Goal: Information Seeking & Learning: Learn about a topic

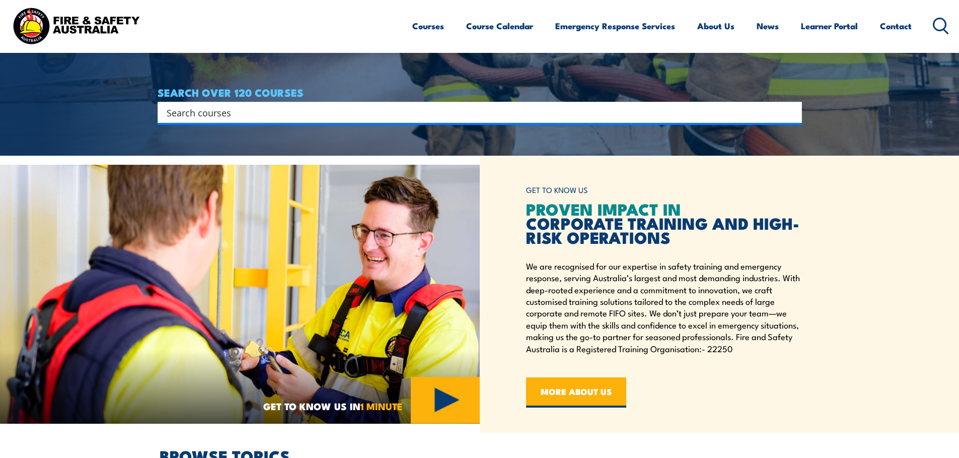
click at [218, 117] on input "Search input" at bounding box center [473, 112] width 613 height 15
type input "first attack"
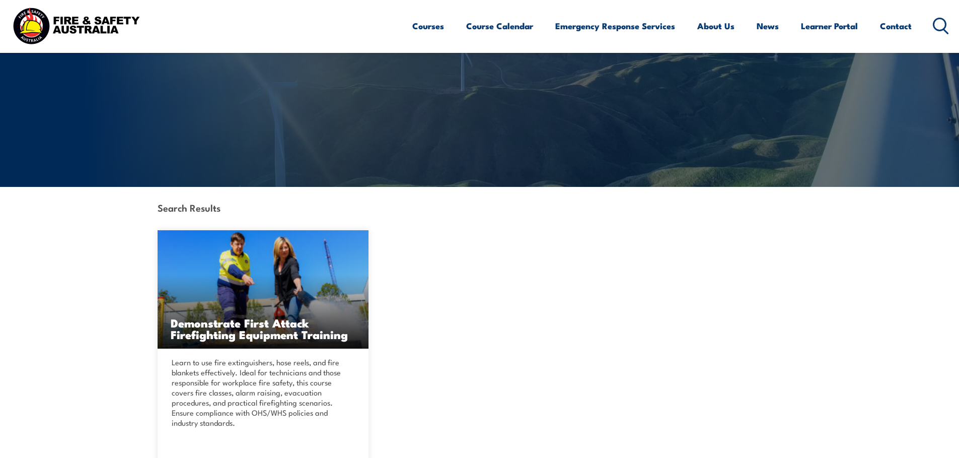
scroll to position [201, 0]
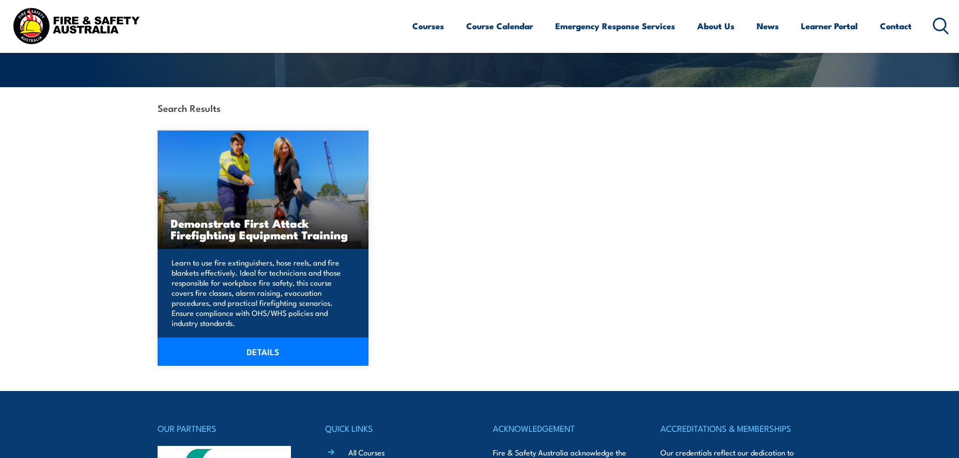
click at [282, 352] on link "DETAILS" at bounding box center [263, 351] width 211 height 28
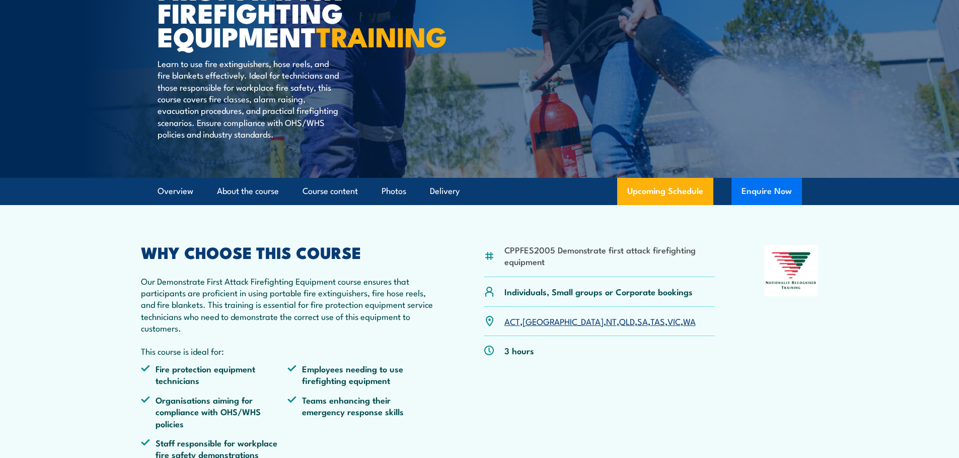
scroll to position [151, 0]
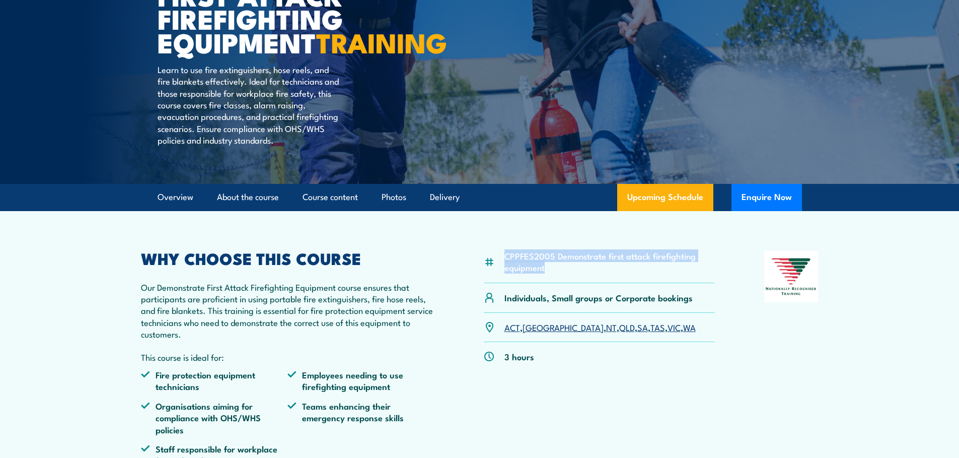
drag, startPoint x: 547, startPoint y: 291, endPoint x: 506, endPoint y: 280, distance: 42.9
click at [506, 273] on li "CPPFES2005 Demonstrate first attack firefighting equipment" at bounding box center [609, 262] width 211 height 24
copy li "CPPFES2005 Demonstrate first attack firefighting equipment"
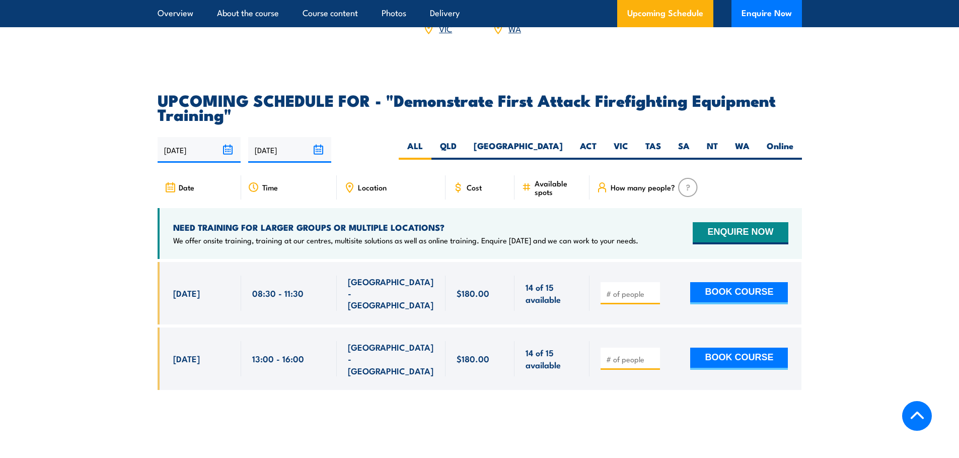
scroll to position [1762, 0]
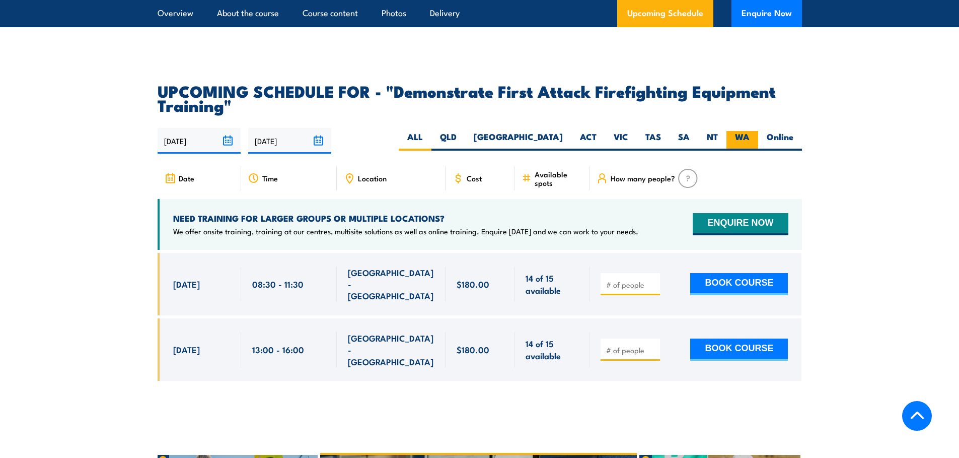
click at [742, 131] on label "WA" at bounding box center [742, 141] width 32 height 20
click at [749, 131] on input "WA" at bounding box center [752, 134] width 7 height 7
radio input "true"
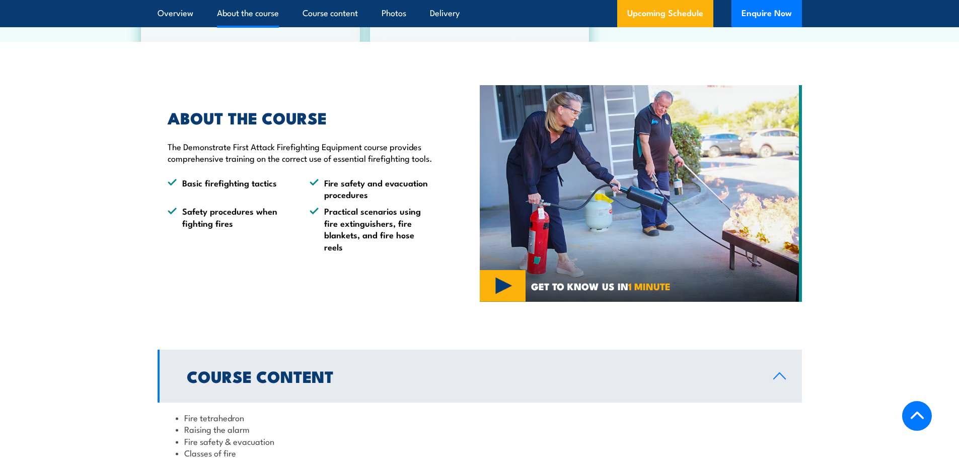
scroll to position [768, 0]
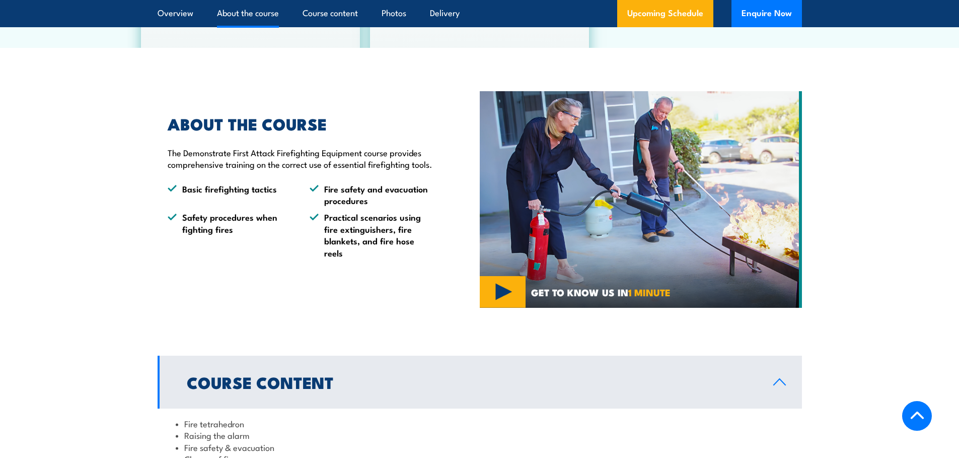
click at [441, 239] on div "ABOUT THE COURSE The Demonstrate First Attack Firefighting Equipment course pro…" at bounding box center [319, 199] width 322 height 216
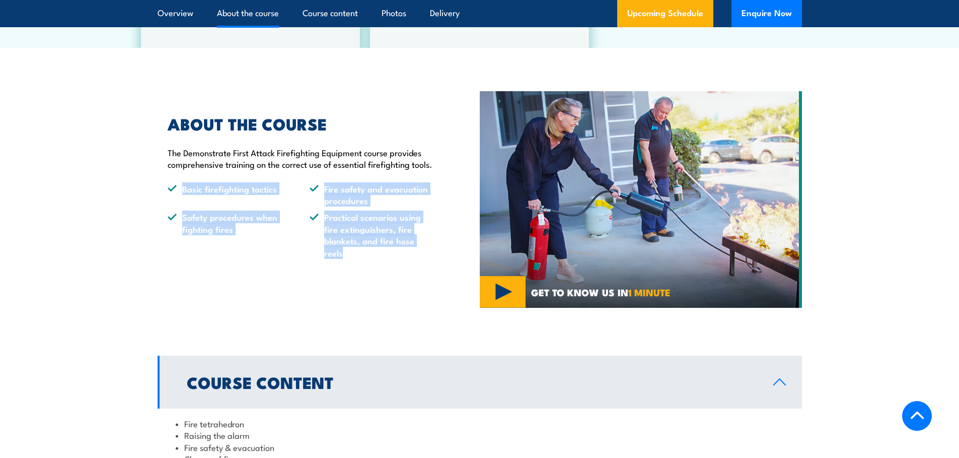
drag, startPoint x: 435, startPoint y: 248, endPoint x: 157, endPoint y: 198, distance: 283.3
click at [157, 198] on section "ABOUT THE COURSE The Demonstrate First Attack Firefighting Equipment course pro…" at bounding box center [479, 199] width 959 height 216
copy ul "Basic firefighting tactics Fire safety and evacuation procedures Safety procedu…"
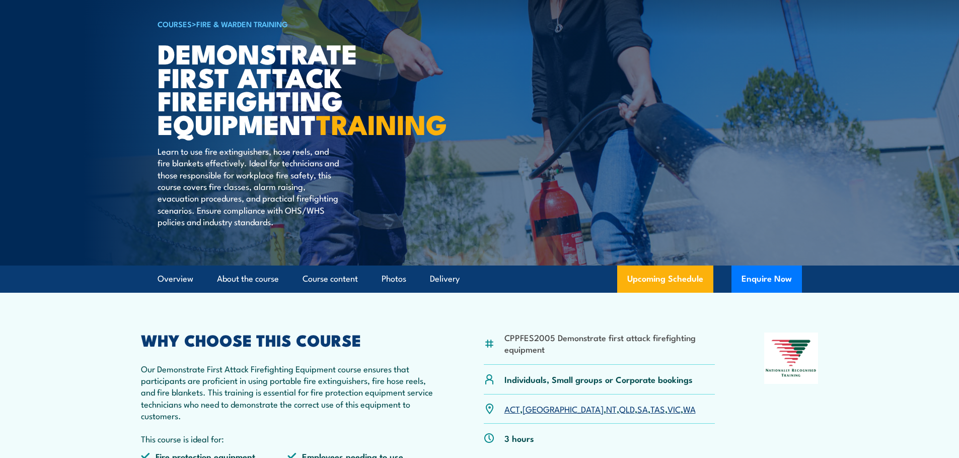
scroll to position [0, 0]
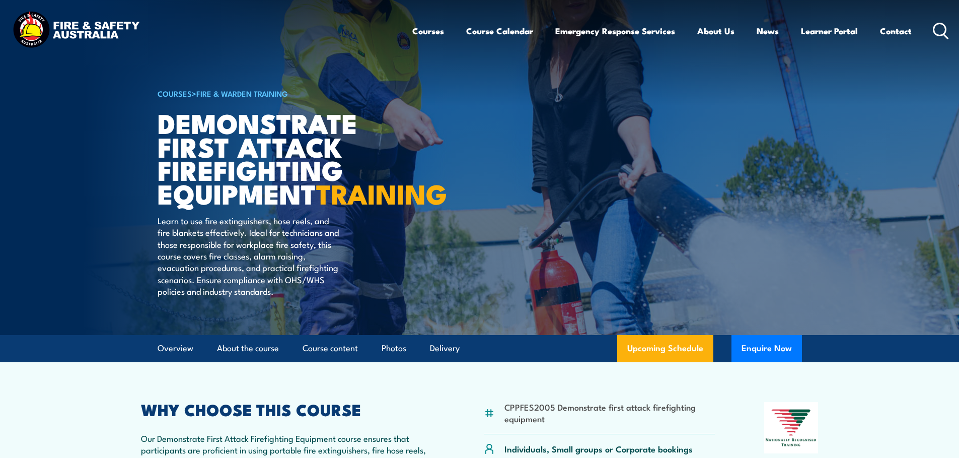
click at [936, 30] on icon at bounding box center [941, 31] width 16 height 17
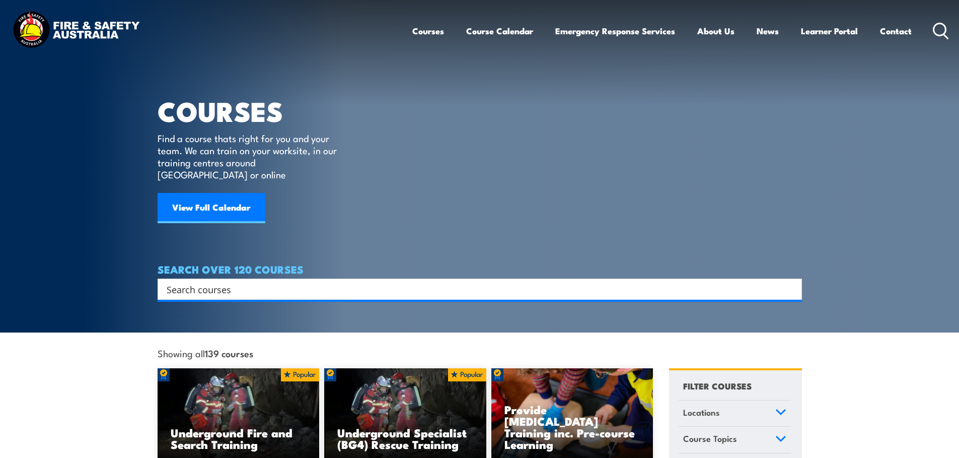
click at [215, 281] on input "Search input" at bounding box center [473, 288] width 613 height 15
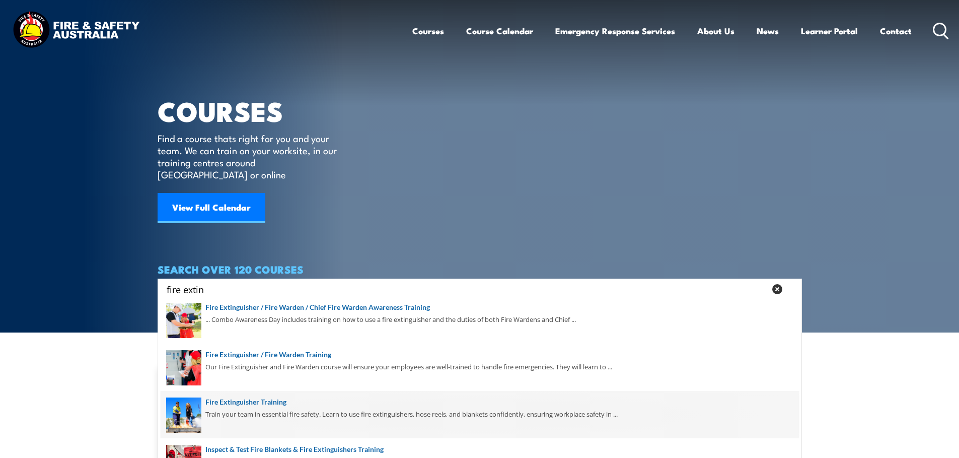
type input "fire extin"
click at [264, 408] on span at bounding box center [480, 414] width 638 height 47
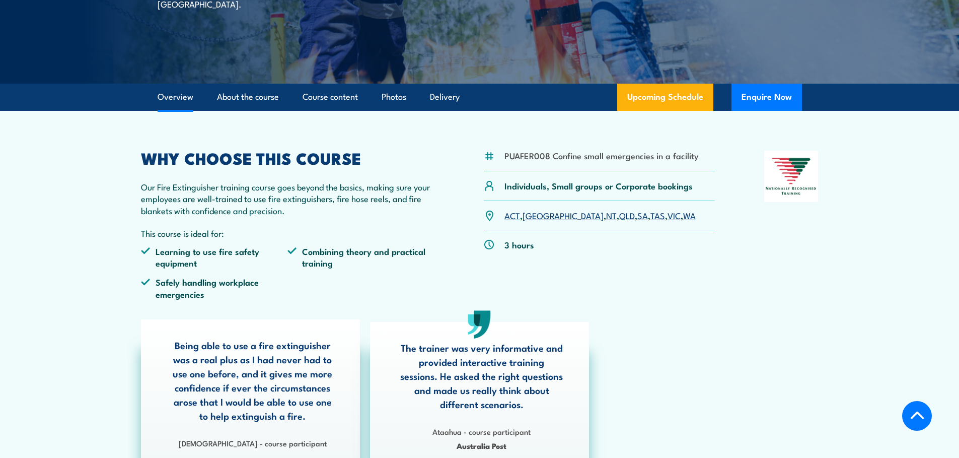
scroll to position [252, 0]
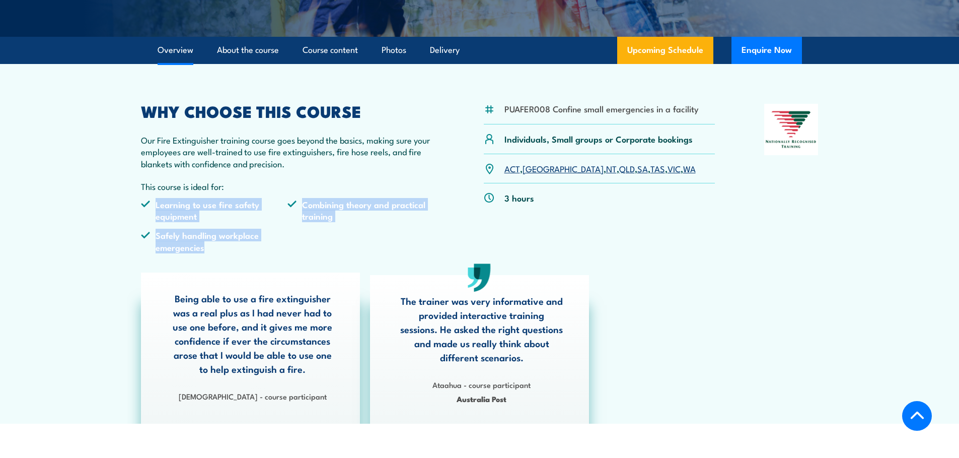
drag, startPoint x: 215, startPoint y: 252, endPoint x: 155, endPoint y: 204, distance: 76.6
click at [155, 204] on ul "Learning to use fire safety equipment Combining theory and practical training S…" at bounding box center [288, 229] width 294 height 62
copy ul "Learning to use fire safety equipment Combining theory and practical training S…"
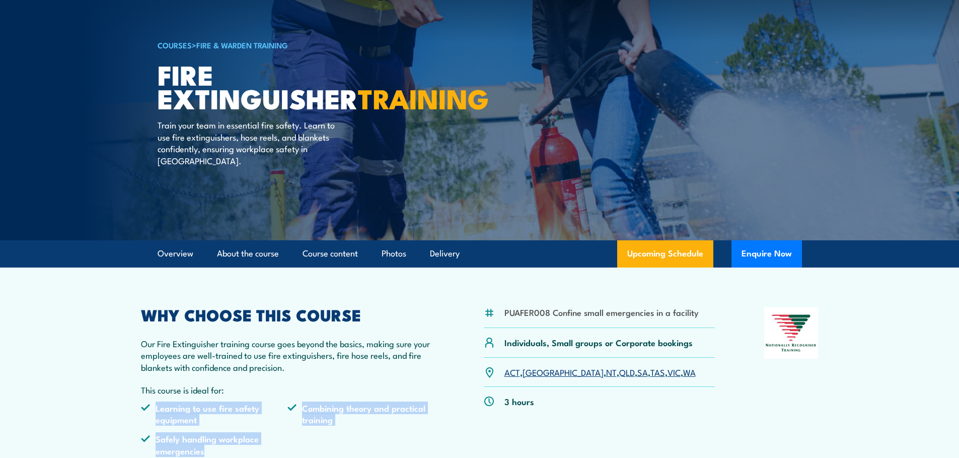
scroll to position [0, 0]
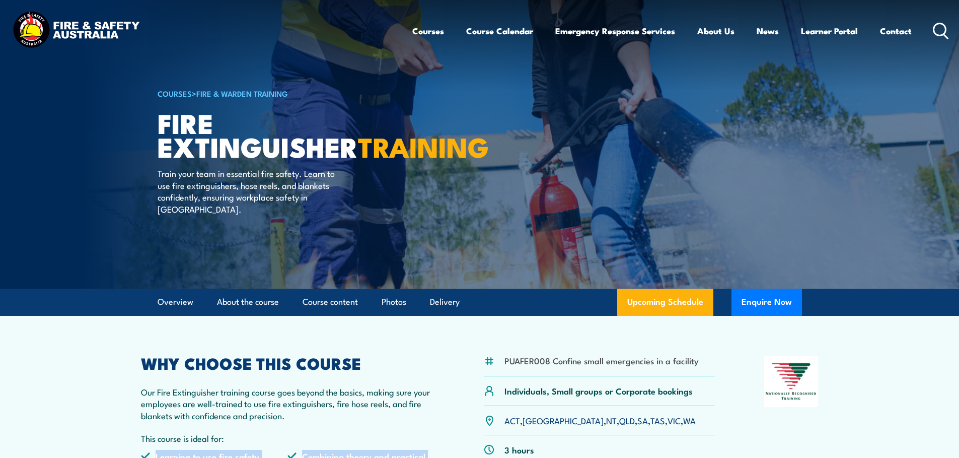
click at [941, 26] on icon at bounding box center [941, 31] width 16 height 17
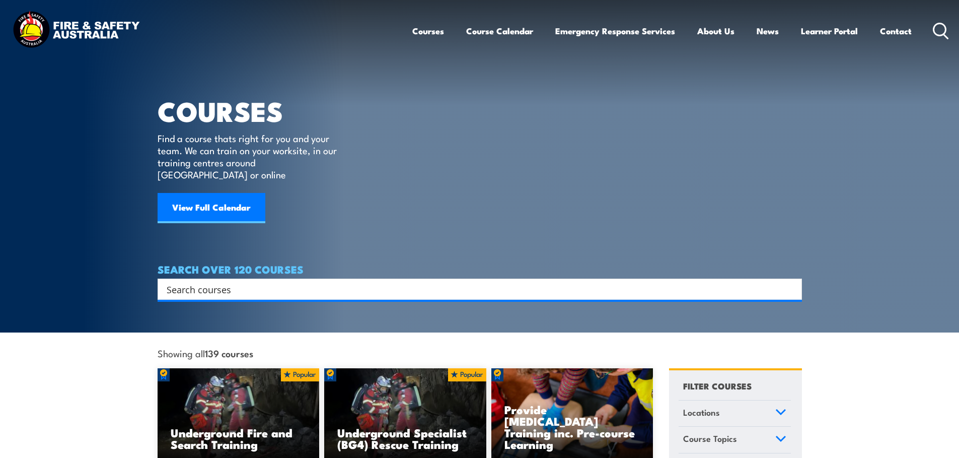
click at [201, 281] on input "Search input" at bounding box center [473, 288] width 613 height 15
type input "first attack"
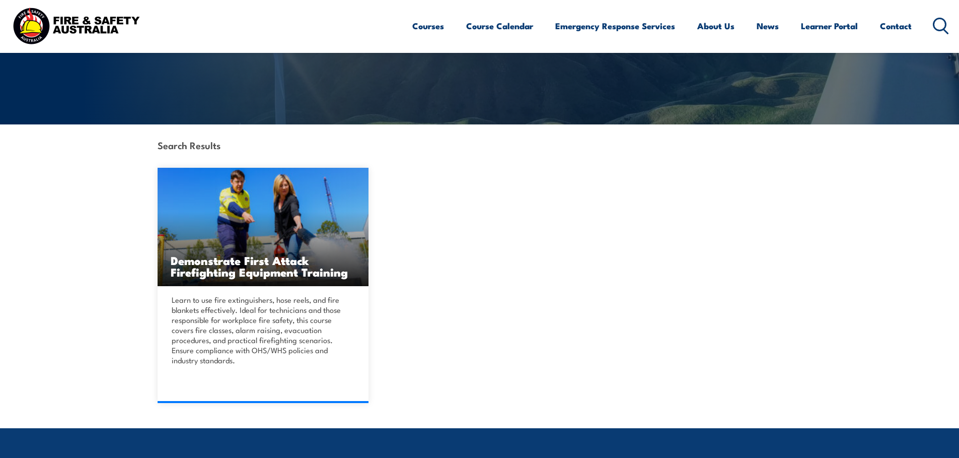
scroll to position [151, 0]
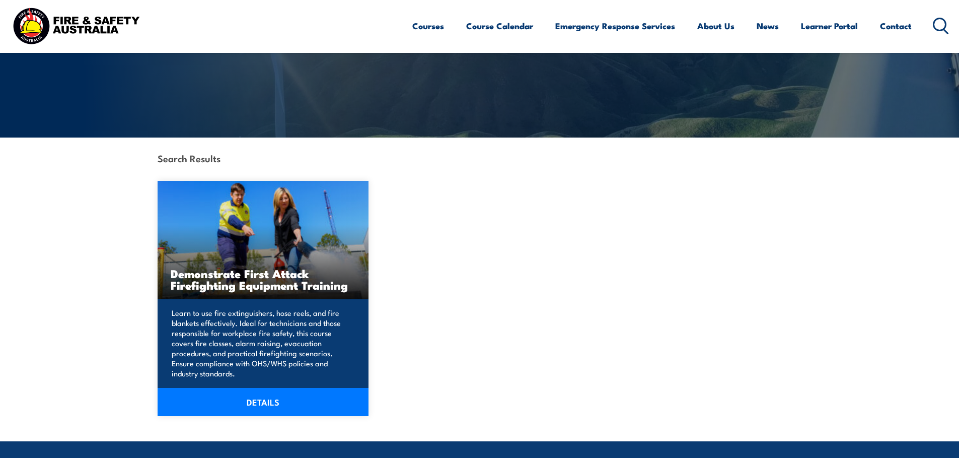
click at [324, 281] on h3 "Demonstrate First Attack Firefighting Equipment Training" at bounding box center [263, 278] width 185 height 23
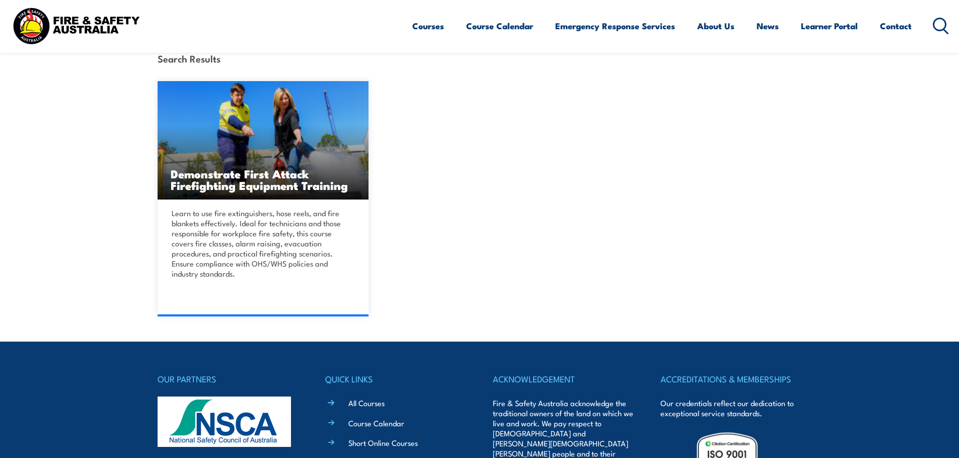
scroll to position [455, 0]
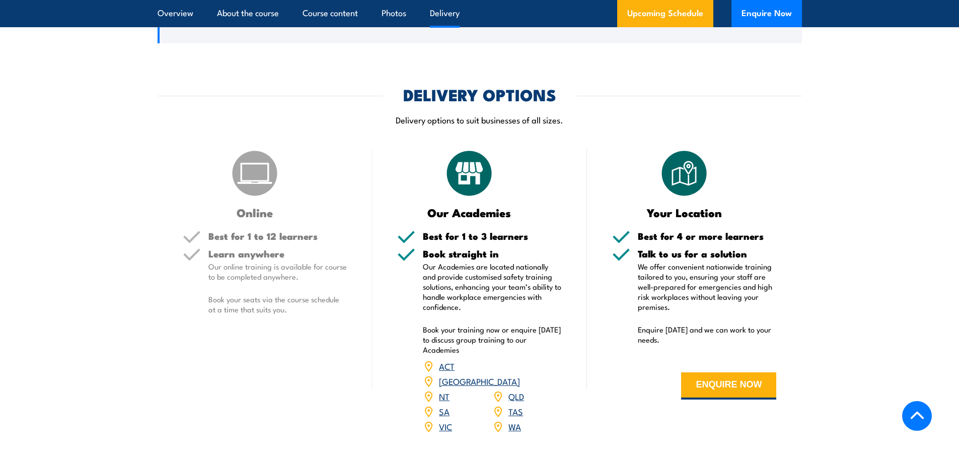
scroll to position [1409, 0]
